Goal: Information Seeking & Learning: Check status

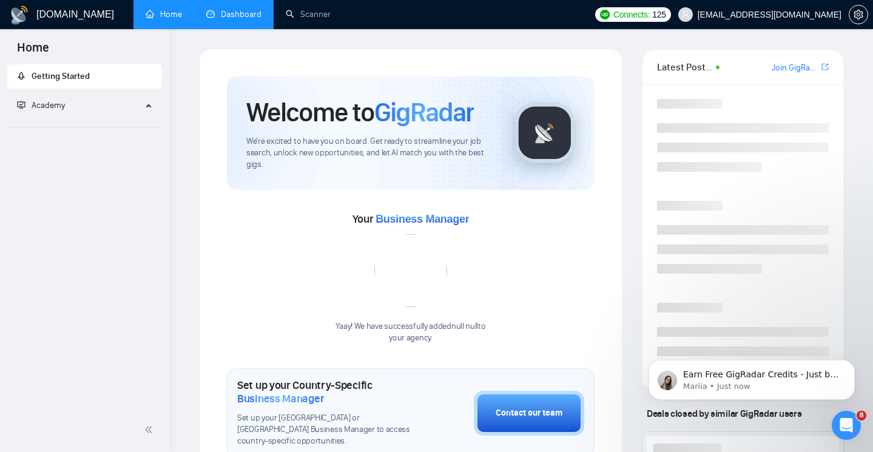
click at [246, 16] on link "Dashboard" at bounding box center [233, 14] width 55 height 10
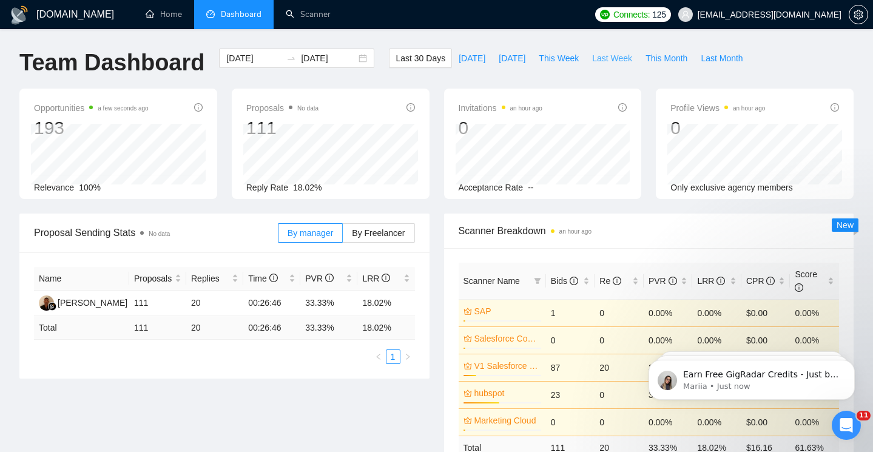
click at [607, 65] on button "Last Week" at bounding box center [612, 58] width 53 height 19
type input "[DATE]"
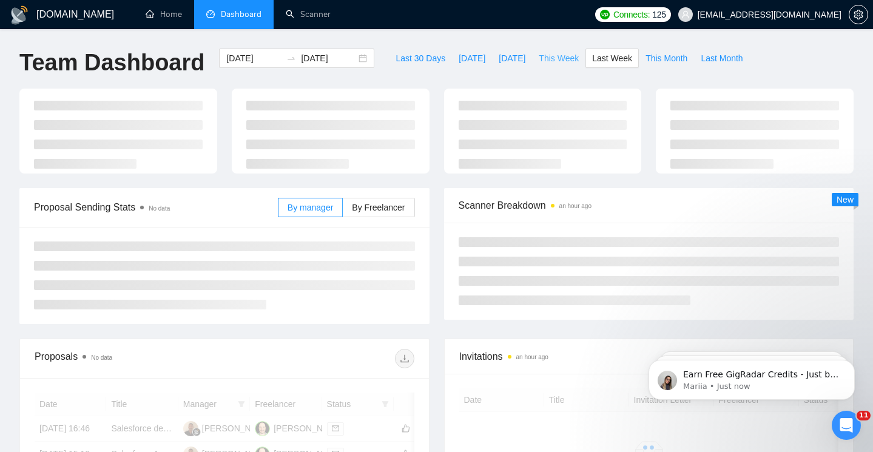
click at [564, 66] on button "This Week" at bounding box center [558, 58] width 53 height 19
type input "[DATE]"
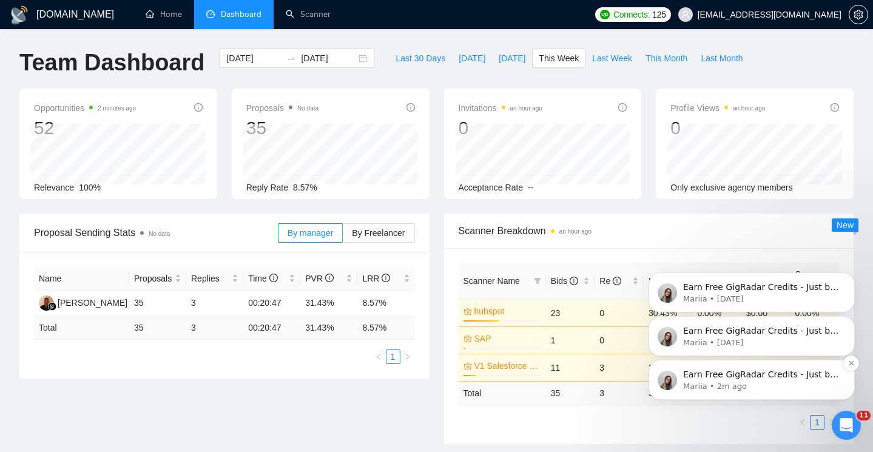
click at [701, 391] on p "Mariia • 2m ago" at bounding box center [761, 386] width 157 height 11
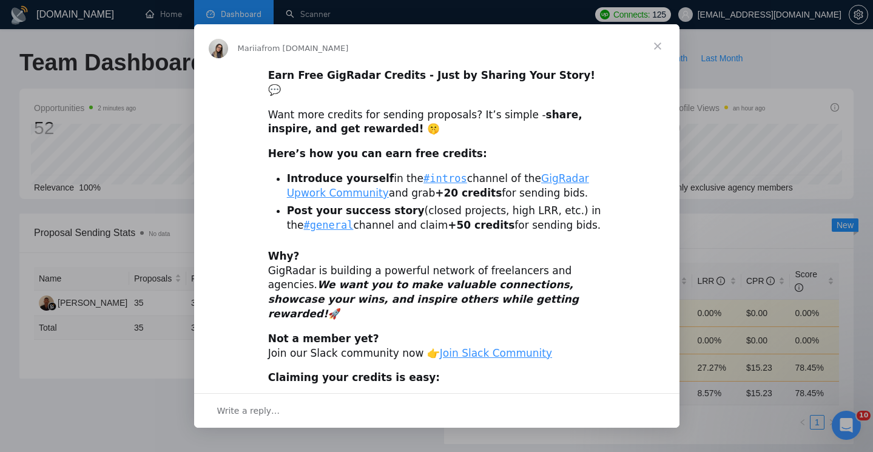
click at [660, 47] on span "Close" at bounding box center [658, 46] width 44 height 44
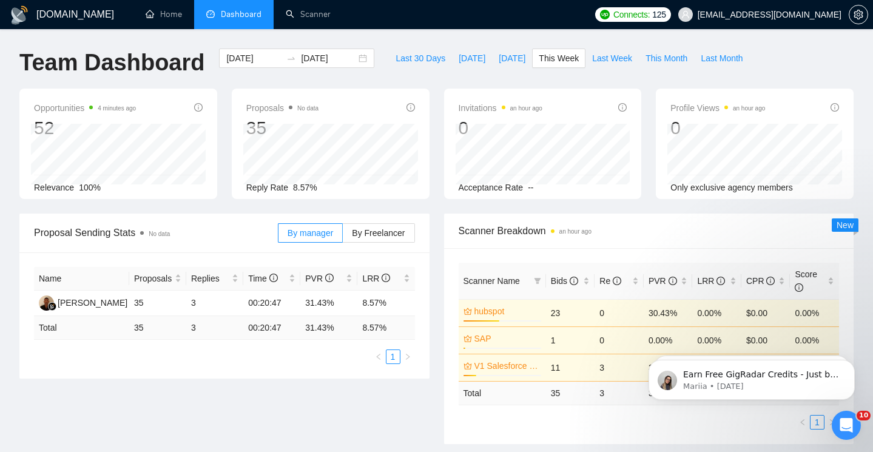
click at [697, 1] on div "Connects: 125 [EMAIL_ADDRESS][DOMAIN_NAME]" at bounding box center [731, 14] width 273 height 29
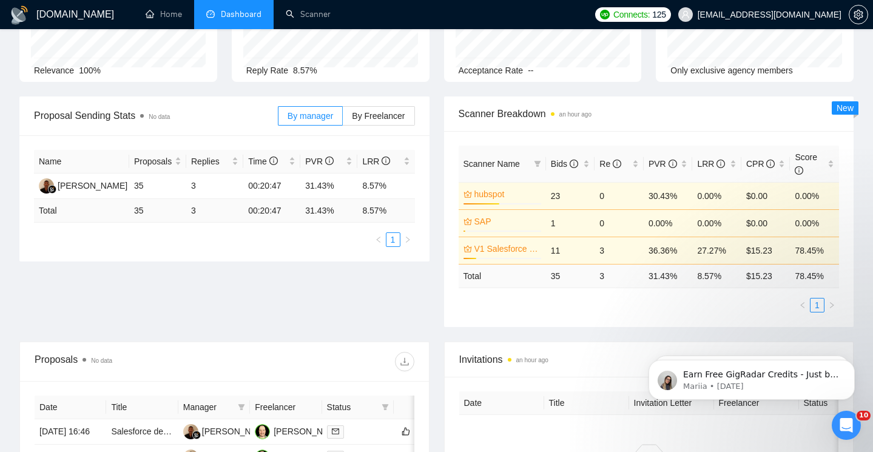
scroll to position [33, 0]
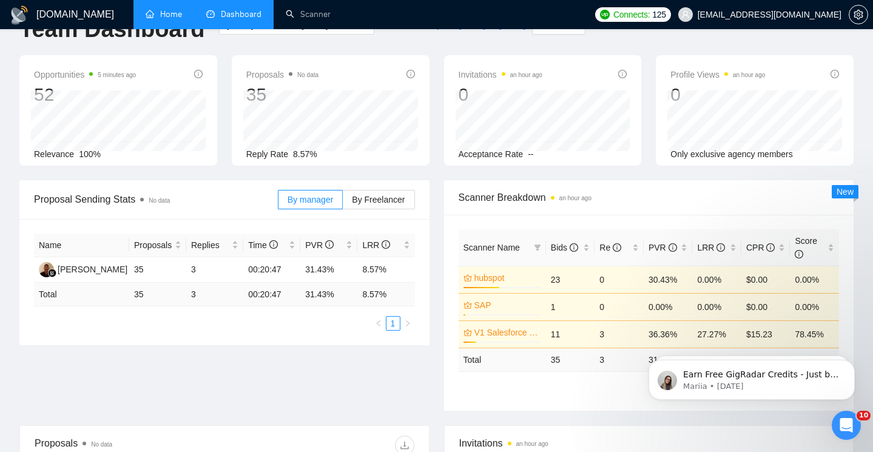
click at [169, 19] on link "Home" at bounding box center [164, 14] width 36 height 10
